Goal: Find specific page/section: Find specific page/section

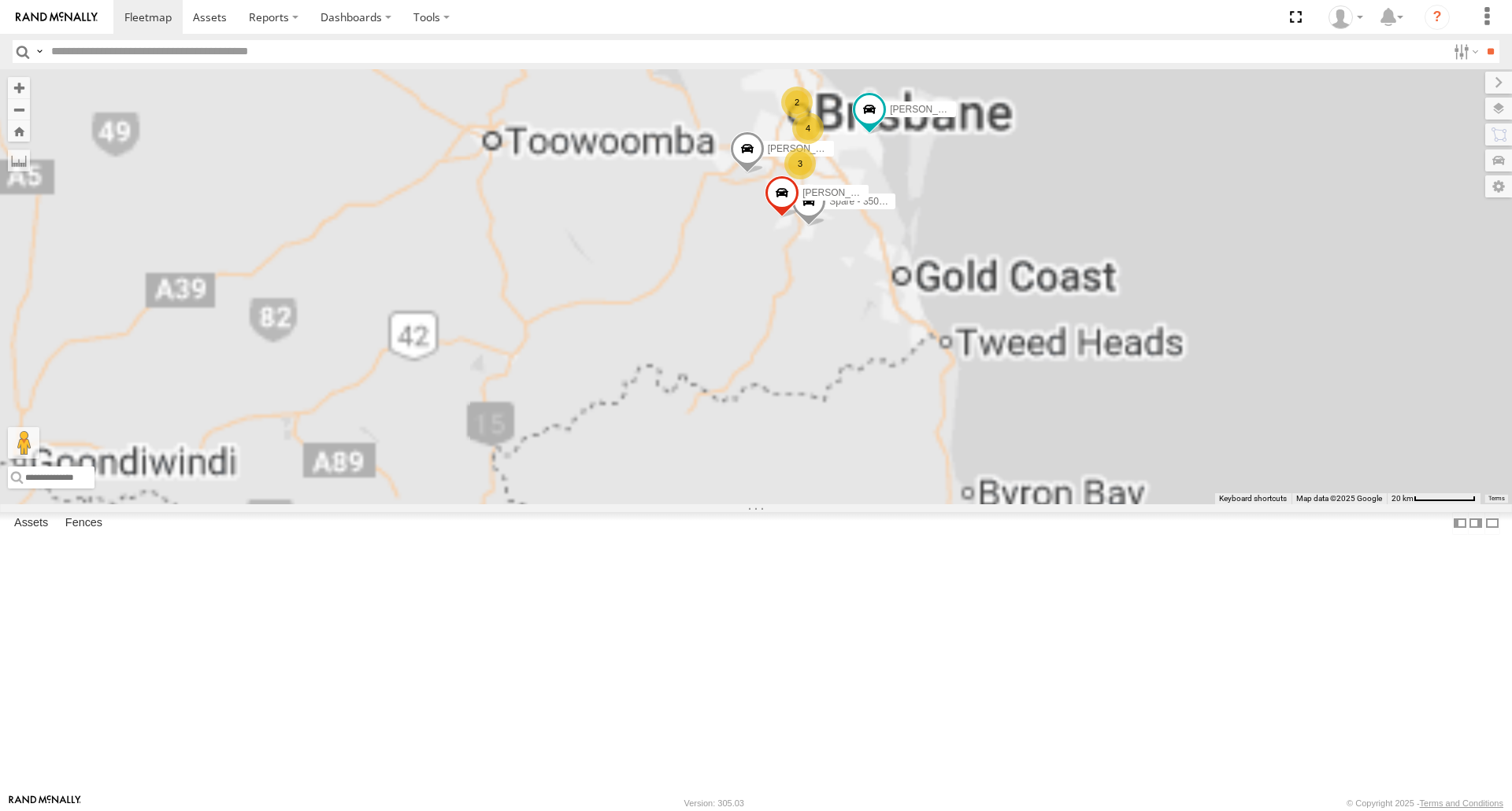
drag, startPoint x: 972, startPoint y: 232, endPoint x: 959, endPoint y: 246, distance: 19.1
click at [959, 246] on div "[PERSON_NAME] - 364JK9 [PERSON_NAME] - 349FB3 [PERSON_NAME] - 360NA6 NSW [PERSO…" at bounding box center [756, 286] width 1512 height 434
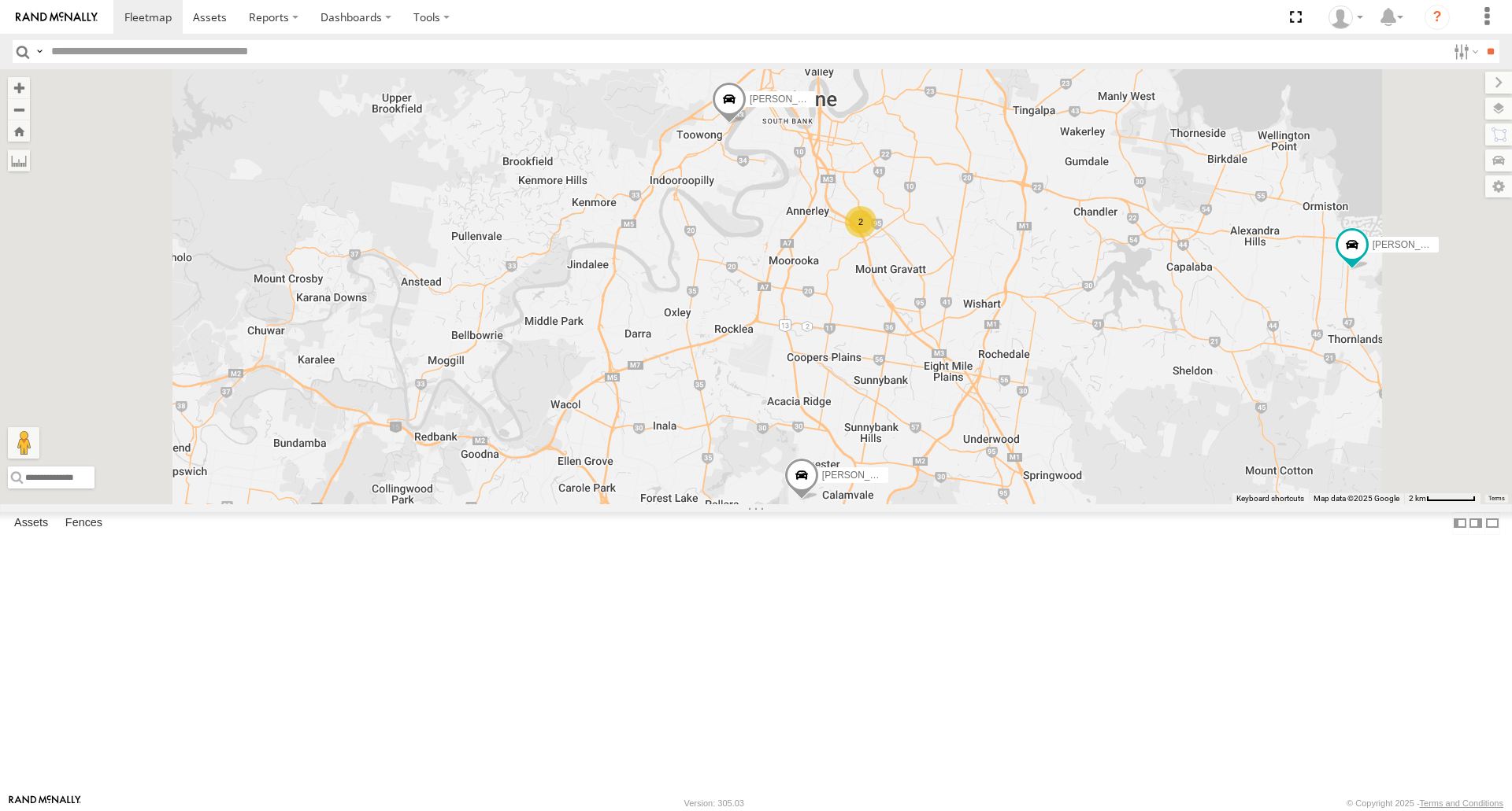
click at [877, 238] on div "2" at bounding box center [860, 221] width 32 height 32
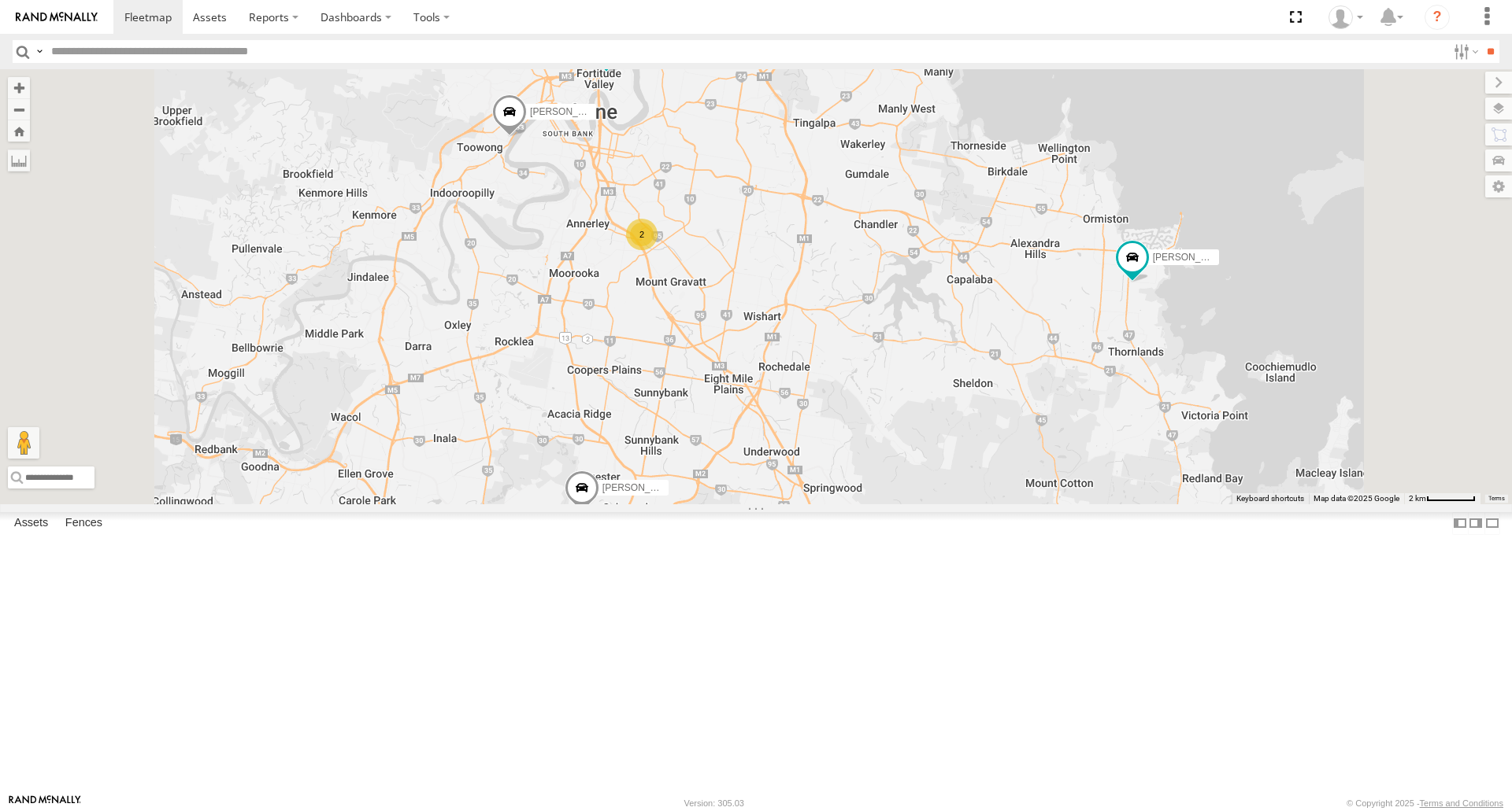
drag, startPoint x: 776, startPoint y: 392, endPoint x: 824, endPoint y: 349, distance: 64.4
click at [824, 349] on div "[PERSON_NAME] - 364JK9 [PERSON_NAME] - 349FB3 [PERSON_NAME] - 360NA6 NSW [PERSO…" at bounding box center [756, 286] width 1512 height 434
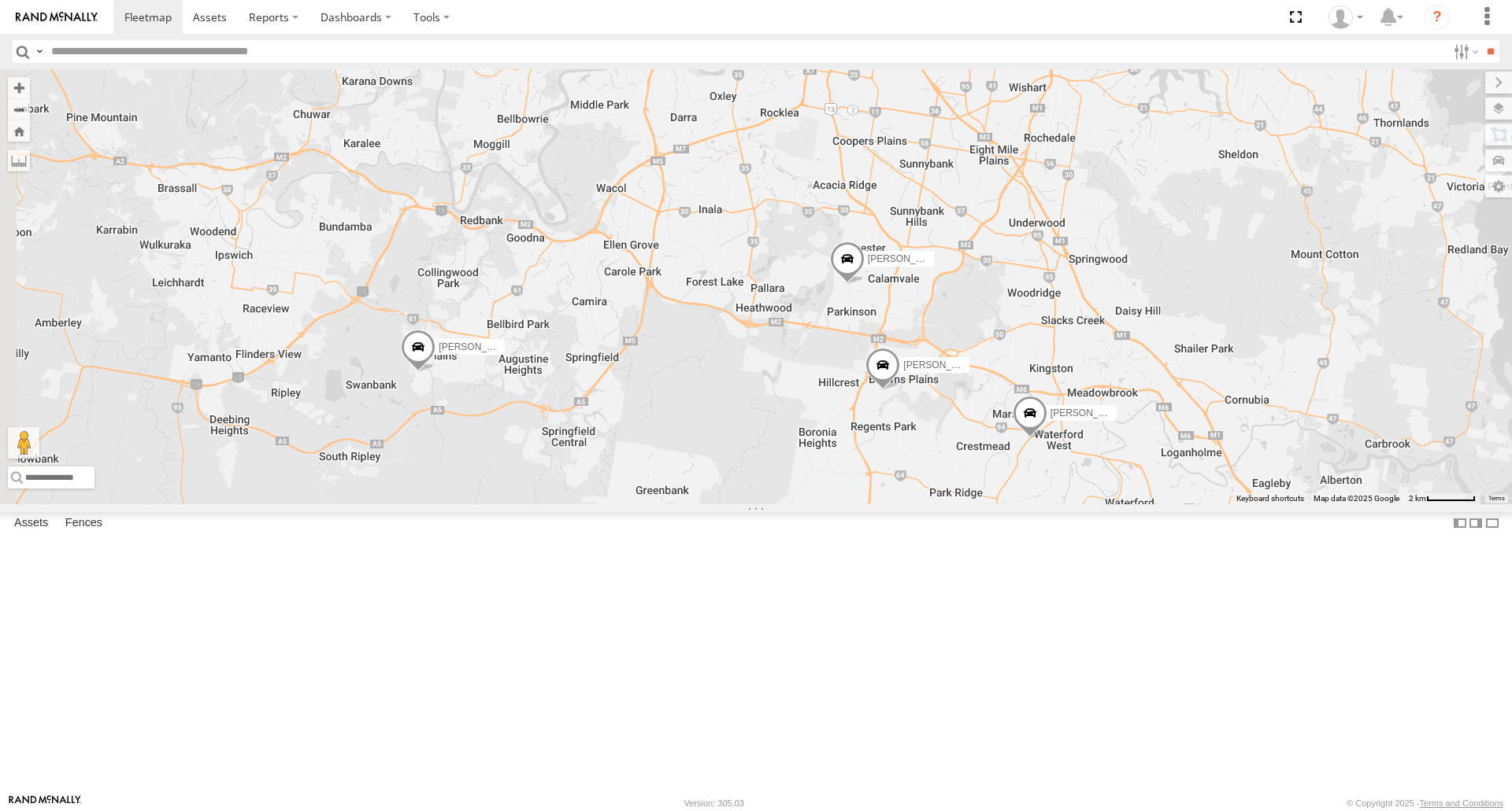
drag, startPoint x: 1044, startPoint y: 361, endPoint x: 960, endPoint y: 431, distance: 109.3
click at [960, 431] on div "[PERSON_NAME] - 364JK9 [PERSON_NAME] - 349FB3 [PERSON_NAME] - 360NA6 NSW [PERSO…" at bounding box center [756, 286] width 1512 height 434
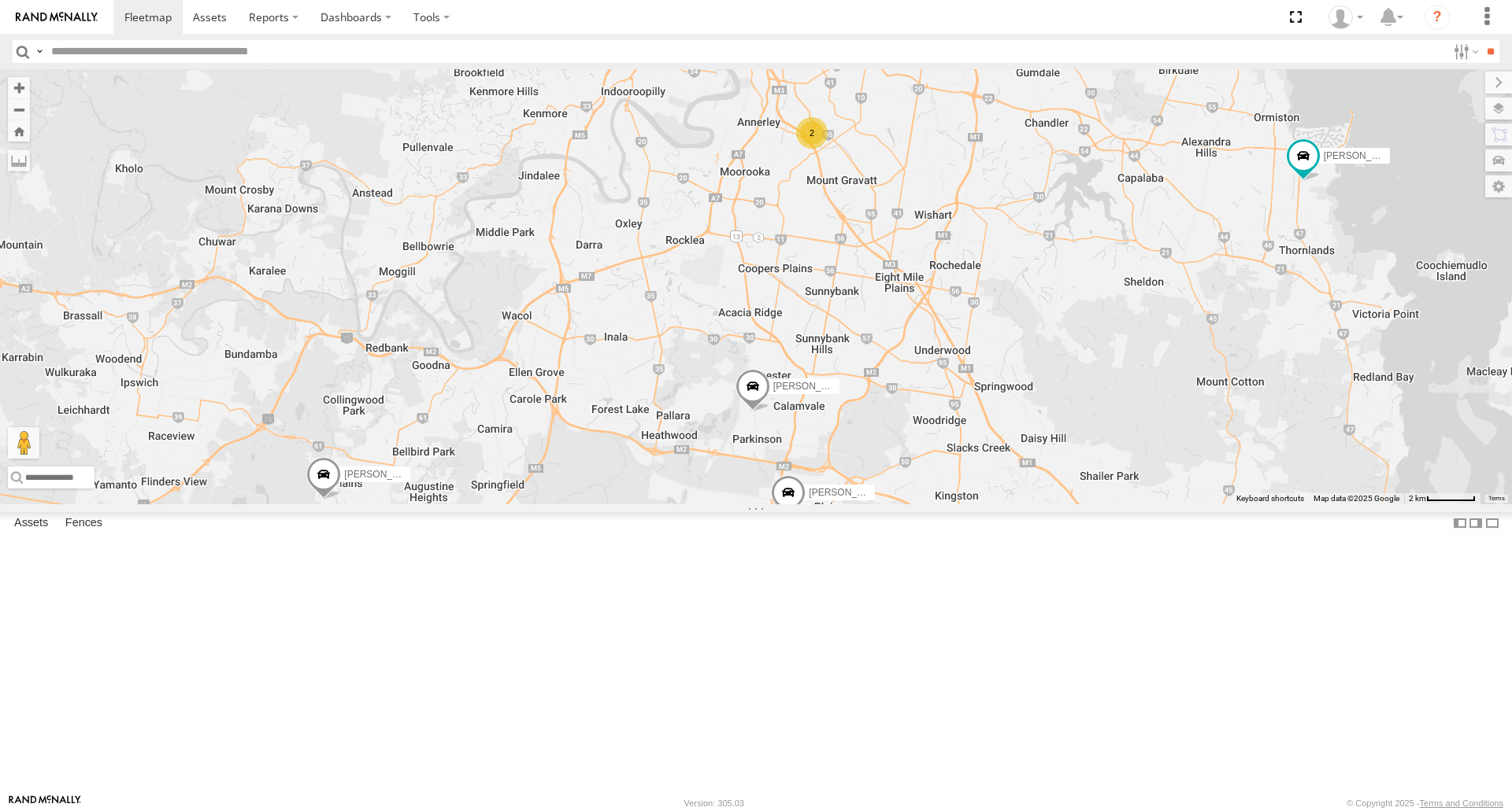
drag, startPoint x: 886, startPoint y: 249, endPoint x: 913, endPoint y: 290, distance: 49.1
click at [888, 313] on div "Benjamin Fidow - 364JK9 Ben deGroot - 349FB3 Marty - 360NA6 NSW Mitchell B - Co…" at bounding box center [756, 286] width 1512 height 434
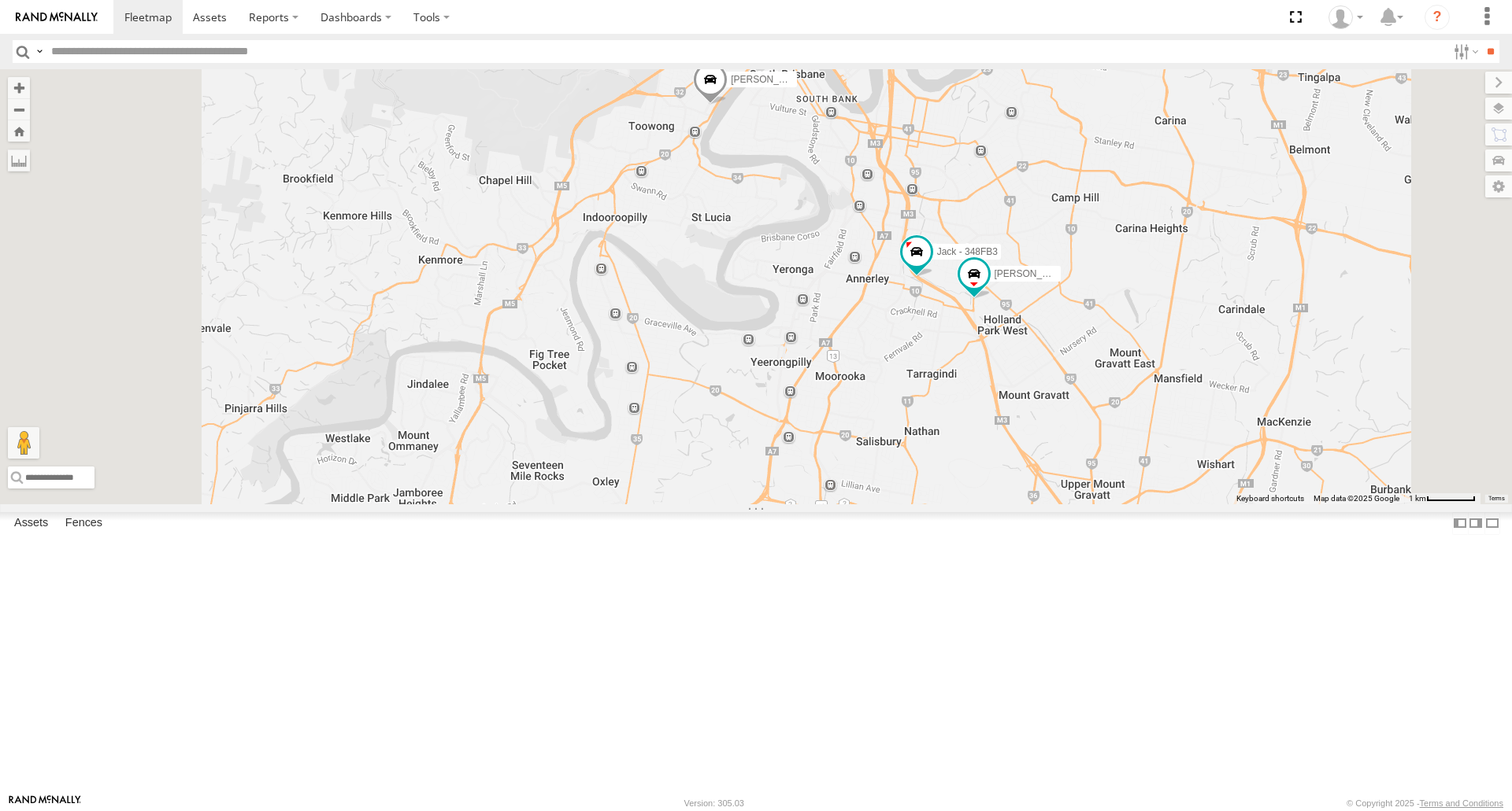
drag, startPoint x: 908, startPoint y: 484, endPoint x: 959, endPoint y: 333, distance: 159.4
click at [957, 336] on div "Benjamin Fidow - 364JK9 Ben deGroot - 349FB3 Marty - 360NA6 NSW Mitchell B - Co…" at bounding box center [756, 286] width 1512 height 434
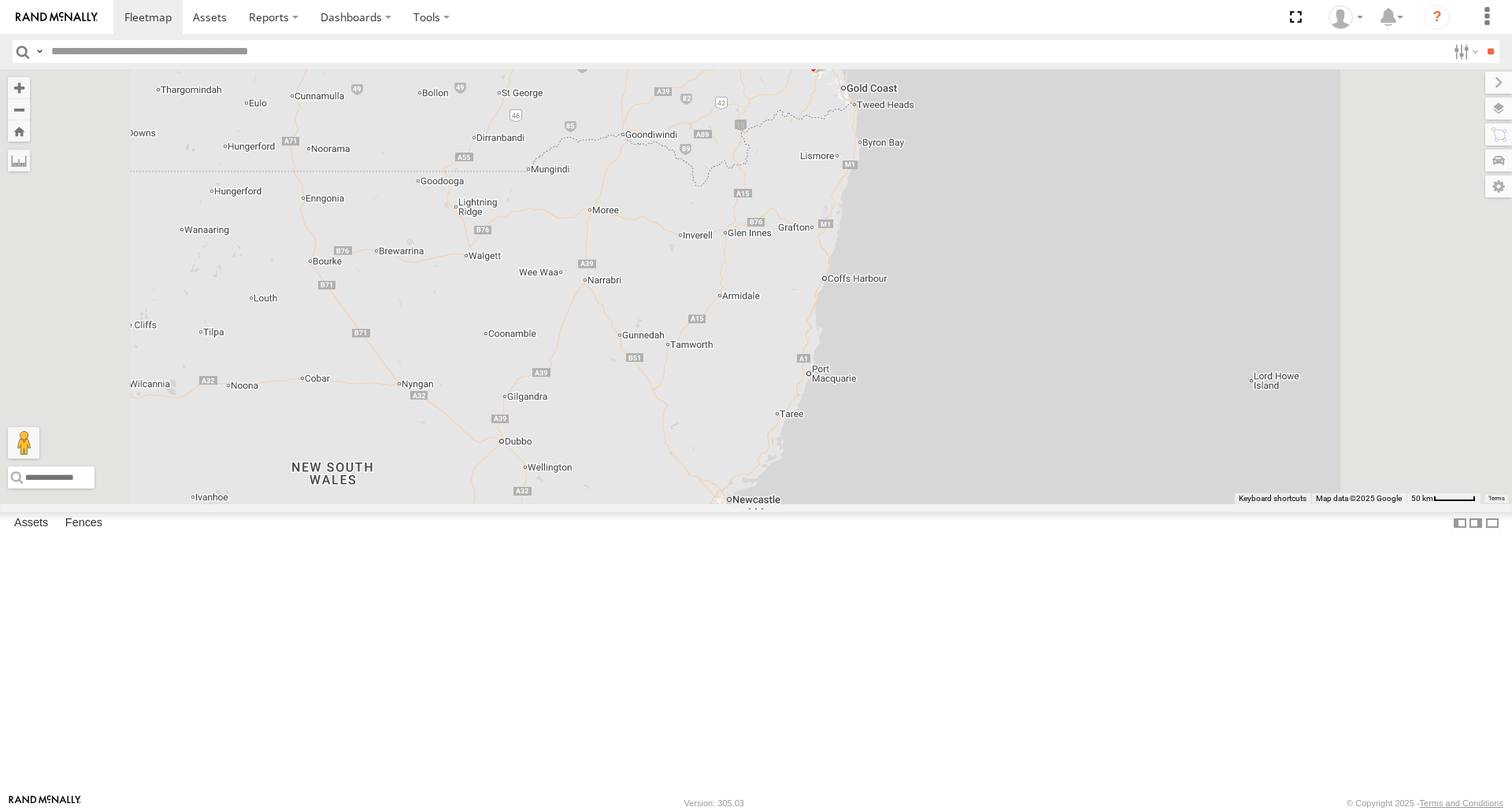
click at [0, 0] on span at bounding box center [0, 0] width 0 height 0
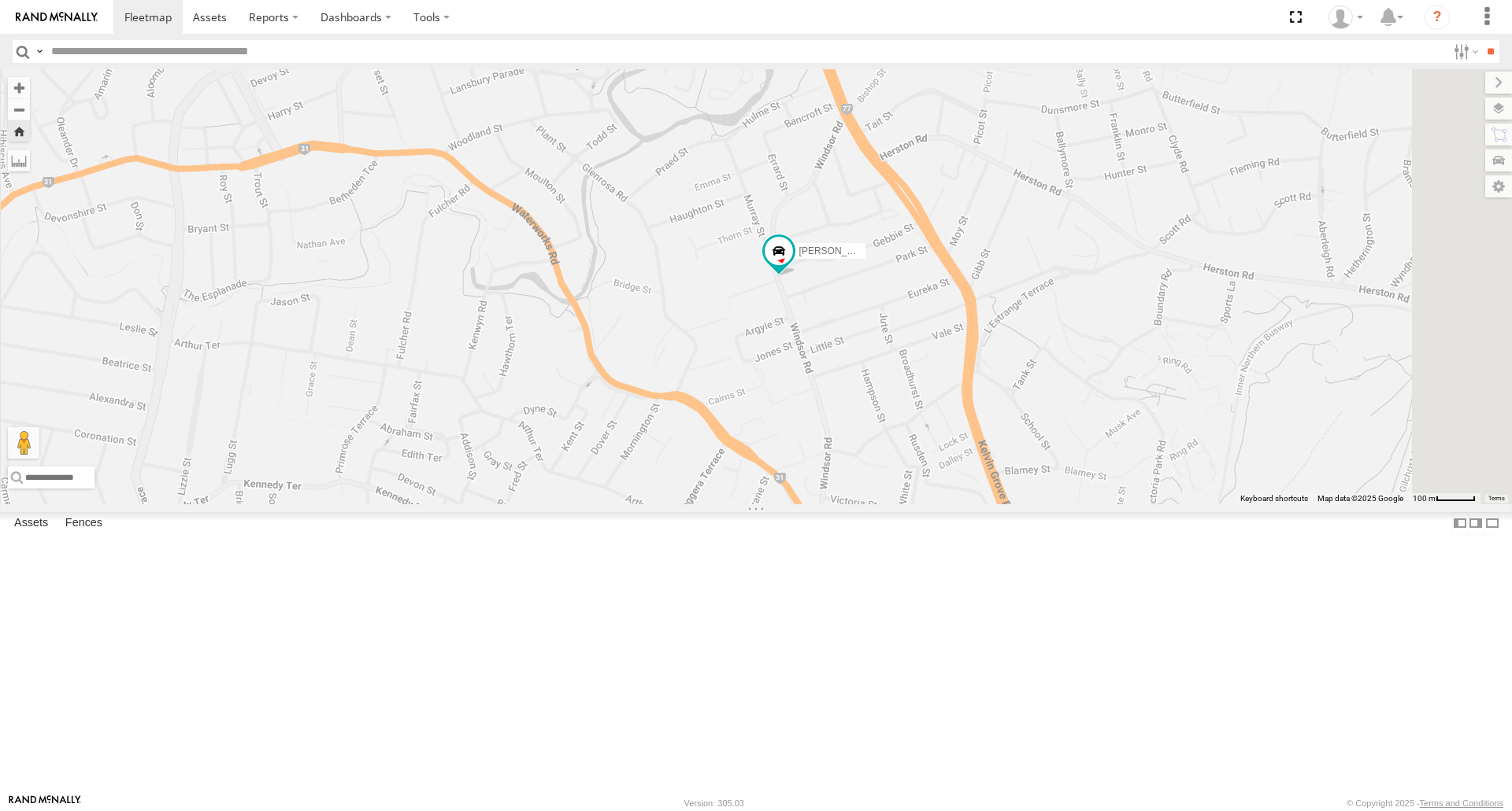
drag, startPoint x: 1072, startPoint y: 499, endPoint x: 1004, endPoint y: 417, distance: 106.5
click at [1004, 417] on div "[PERSON_NAME] - 063 EB2" at bounding box center [756, 286] width 1512 height 434
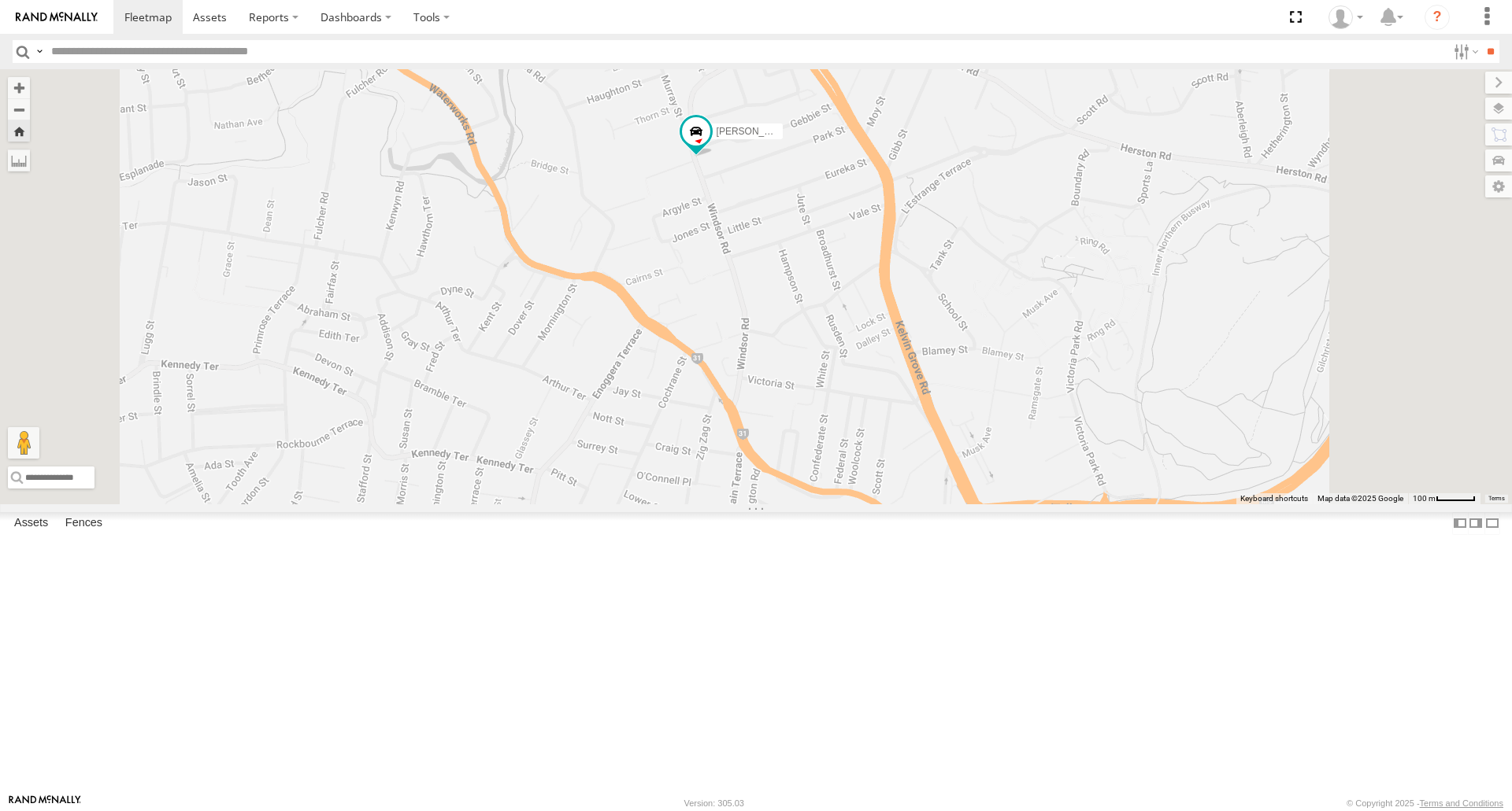
drag, startPoint x: 1044, startPoint y: 408, endPoint x: 998, endPoint y: 454, distance: 65.1
click at [998, 454] on div "[PERSON_NAME] - 063 EB2" at bounding box center [756, 286] width 1512 height 434
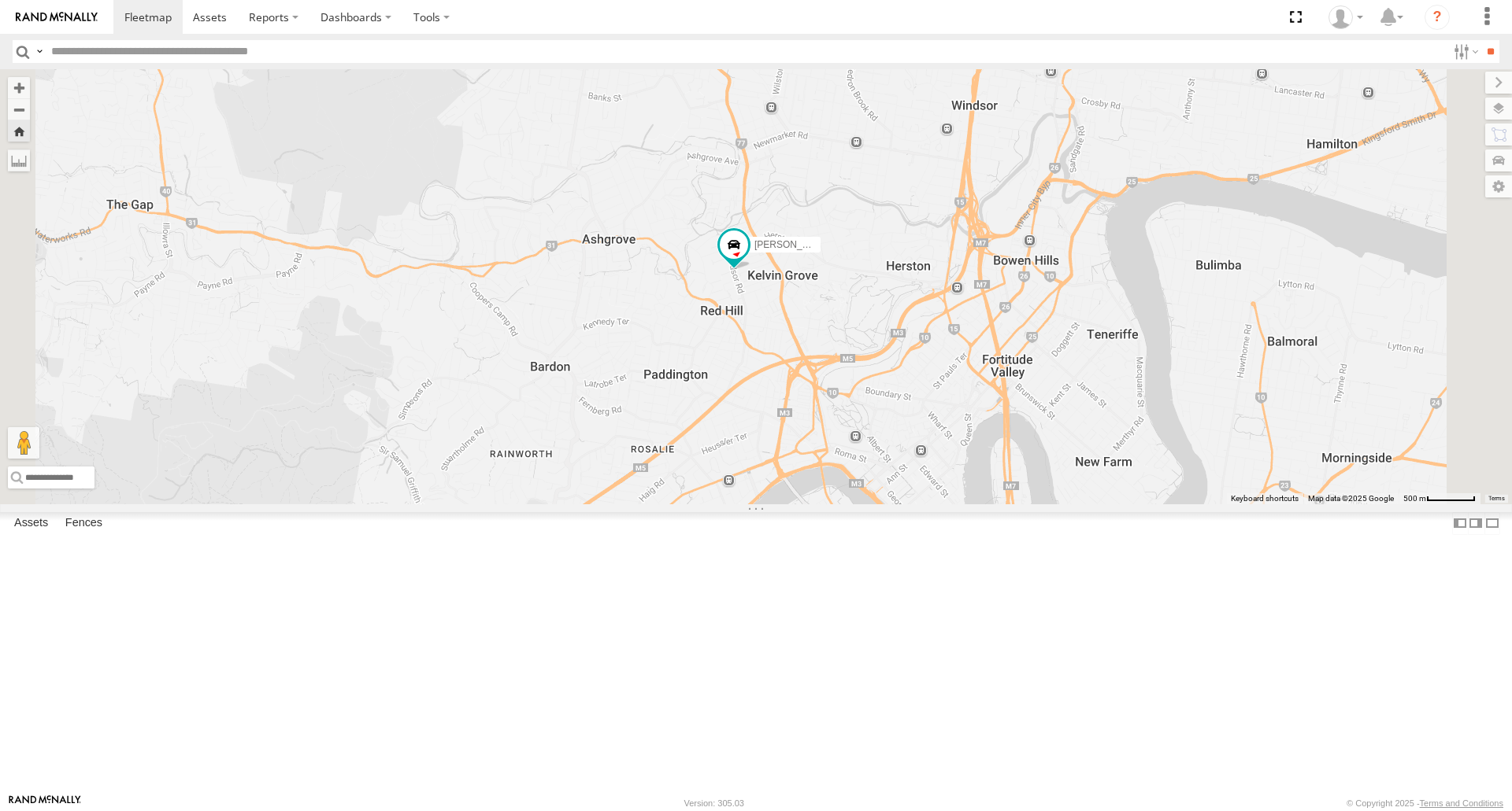
drag, startPoint x: 1075, startPoint y: 454, endPoint x: 916, endPoint y: 360, distance: 184.7
click at [916, 360] on div "[PERSON_NAME] - 063 EB2" at bounding box center [756, 286] width 1512 height 434
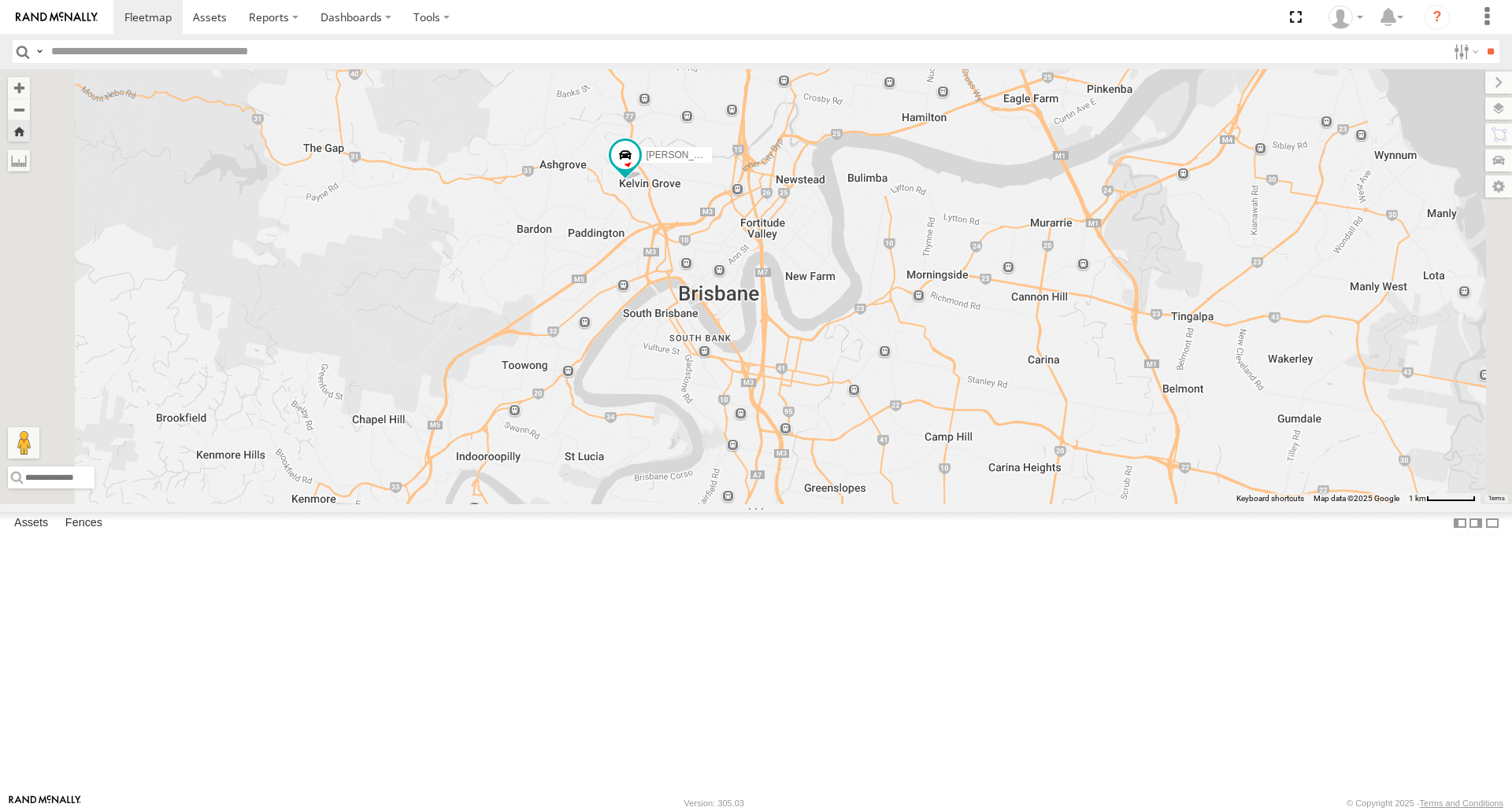
drag, startPoint x: 888, startPoint y: 380, endPoint x: 829, endPoint y: 480, distance: 116.1
click at [829, 480] on div "[PERSON_NAME] - 063 EB2" at bounding box center [756, 286] width 1512 height 434
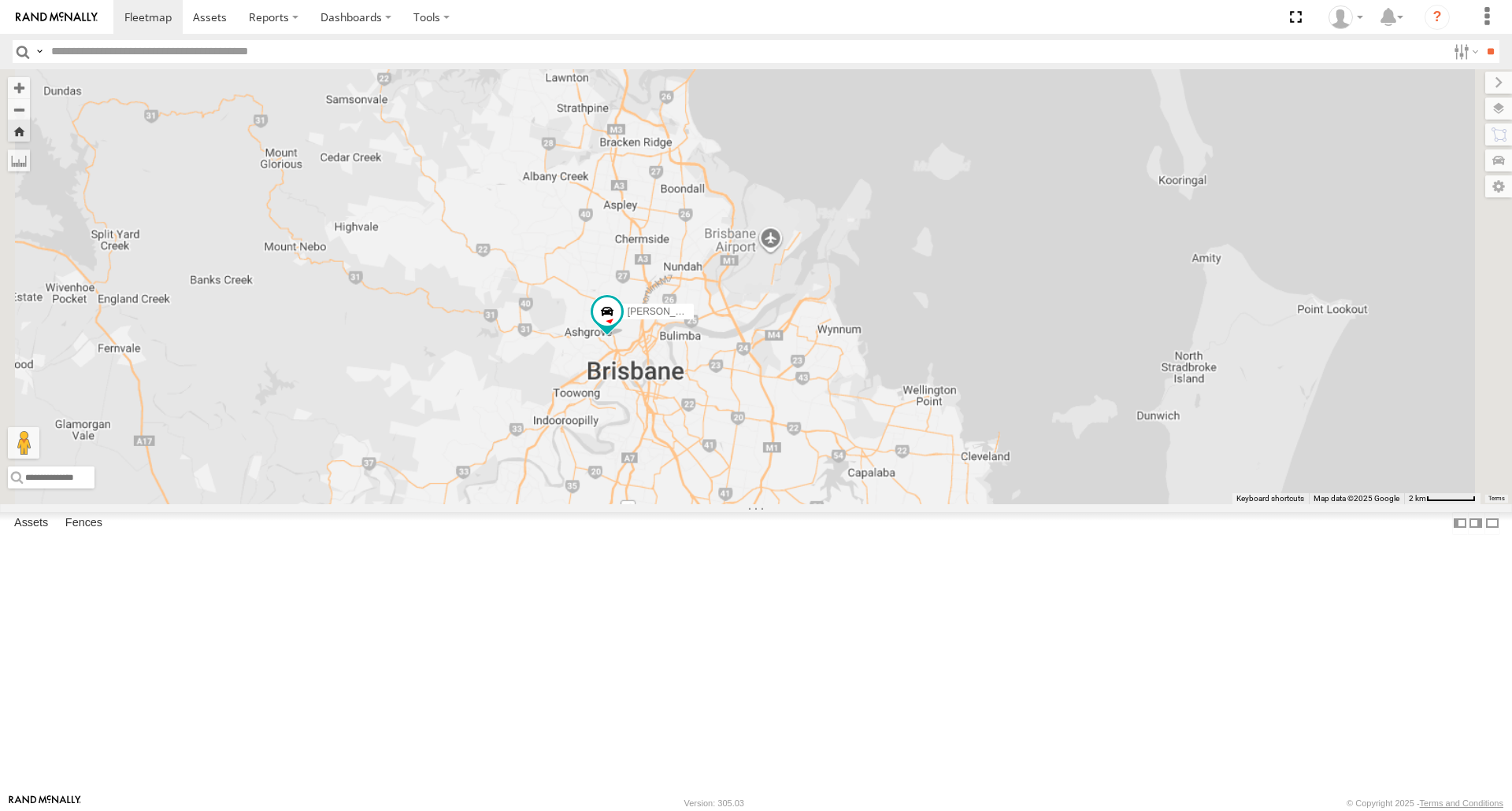
click at [789, 493] on div "[PERSON_NAME] - 063 EB2" at bounding box center [756, 286] width 1512 height 434
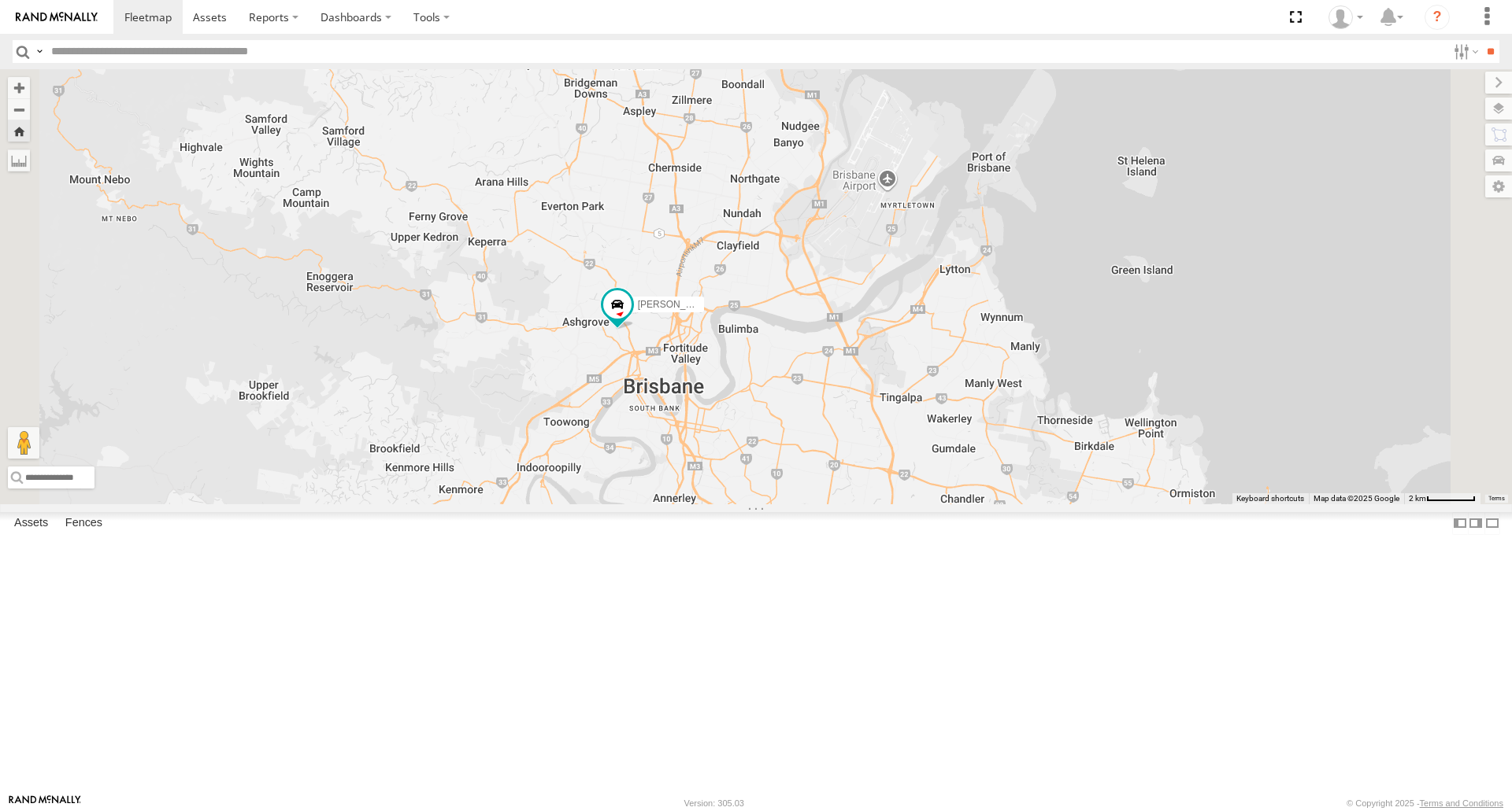
click at [0, 0] on div "[PERSON_NAME] - 364JK9 All Assets [GEOGRAPHIC_DATA] -27.20868 153.10402 Video" at bounding box center [0, 0] width 0 height 0
click at [0, 0] on span at bounding box center [0, 0] width 0 height 0
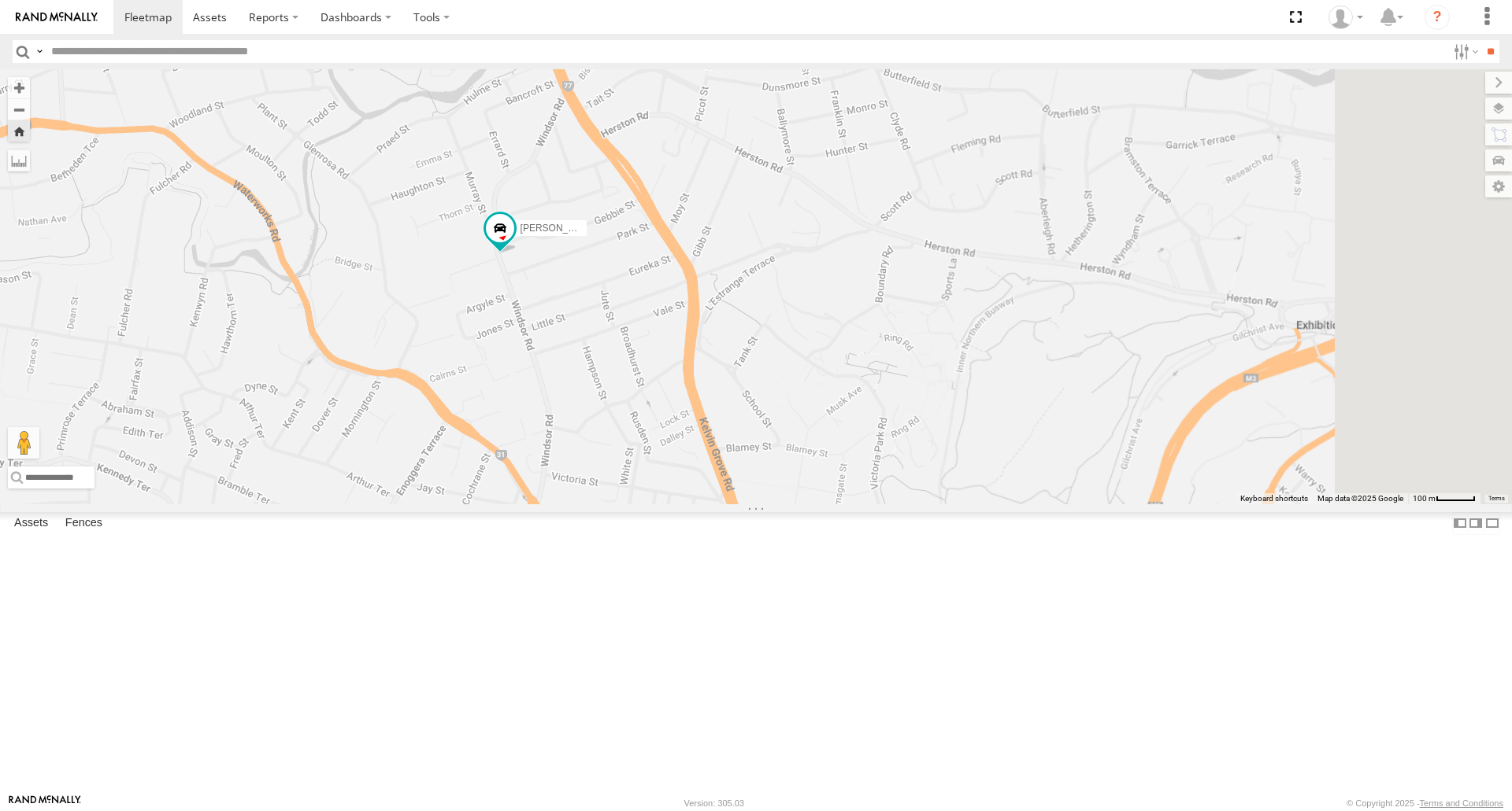
drag, startPoint x: 868, startPoint y: 514, endPoint x: 787, endPoint y: 365, distance: 169.6
click at [787, 368] on div "[PERSON_NAME] - 063 EB2" at bounding box center [756, 286] width 1512 height 434
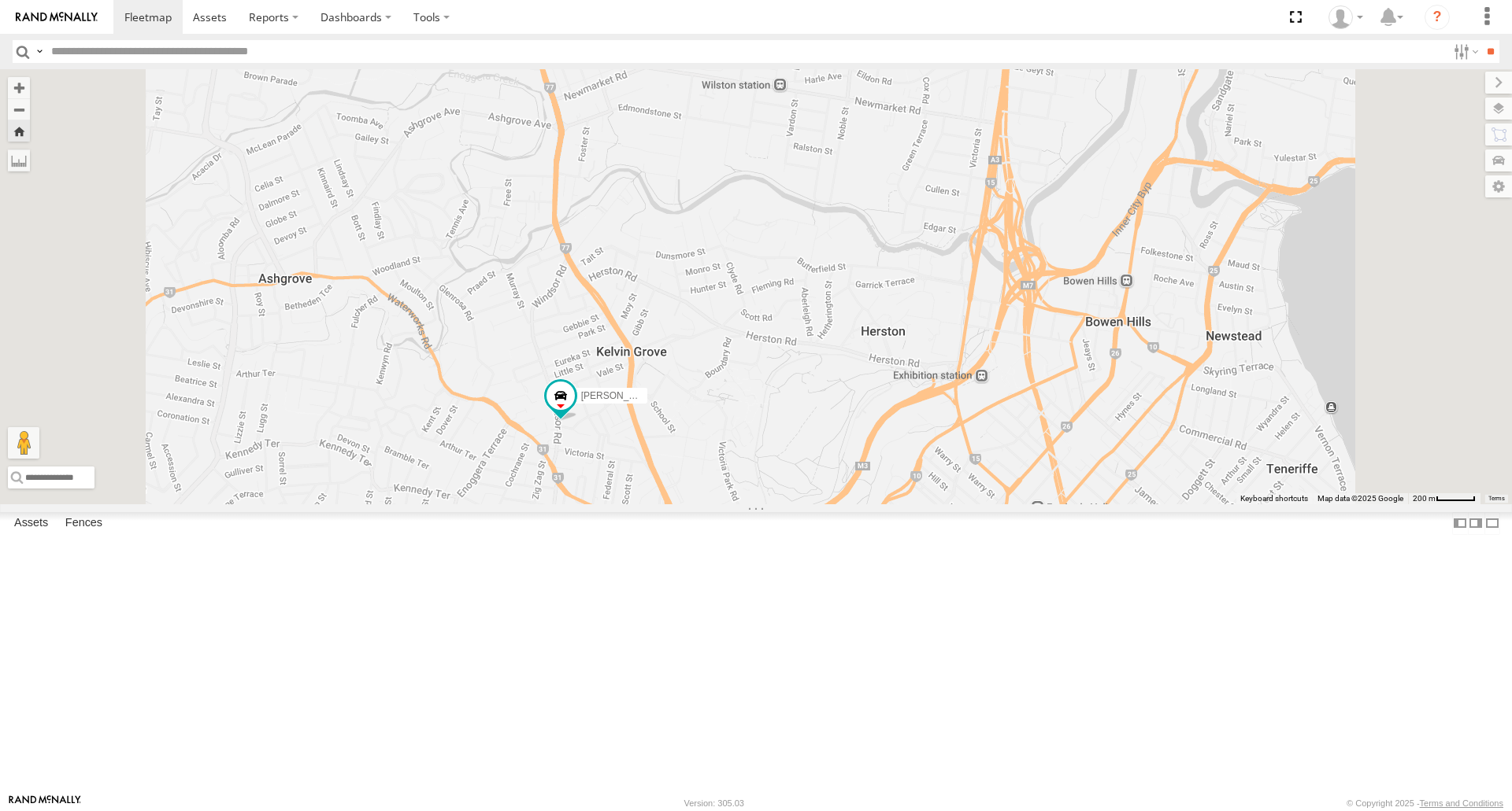
drag, startPoint x: 832, startPoint y: 382, endPoint x: 826, endPoint y: 507, distance: 125.1
click at [826, 504] on div "[PERSON_NAME] - 063 EB2" at bounding box center [756, 286] width 1512 height 434
